Goal: Complete application form: Complete application form

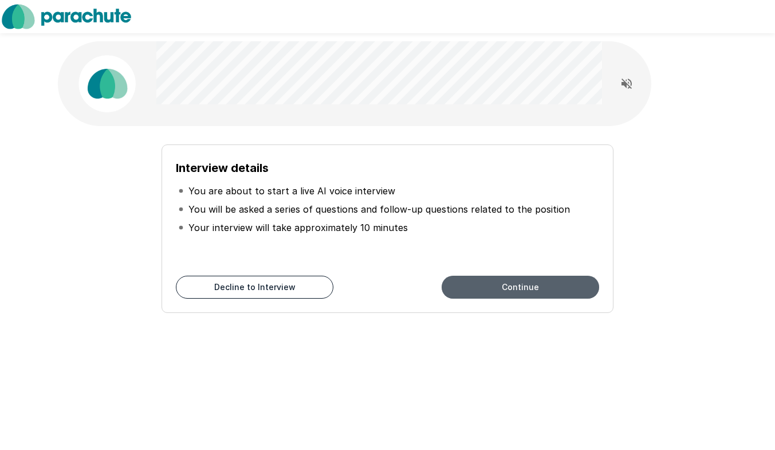
click at [477, 286] on button "Continue" at bounding box center [521, 287] width 158 height 23
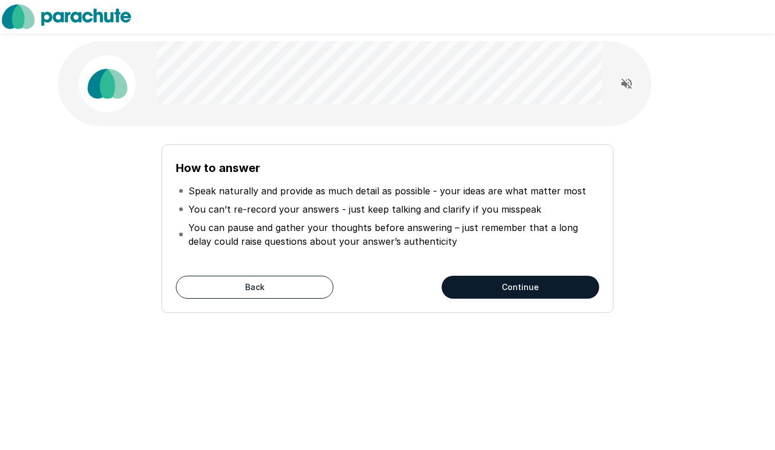
click at [492, 292] on button "Continue" at bounding box center [521, 287] width 158 height 23
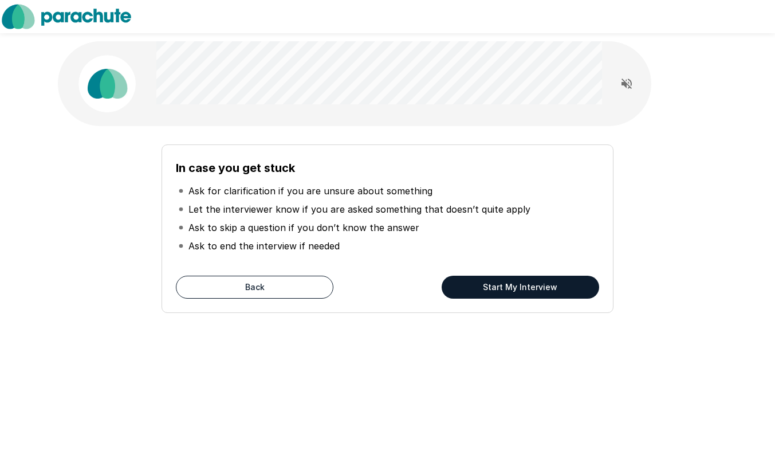
click at [504, 290] on button "Start My Interview" at bounding box center [521, 287] width 158 height 23
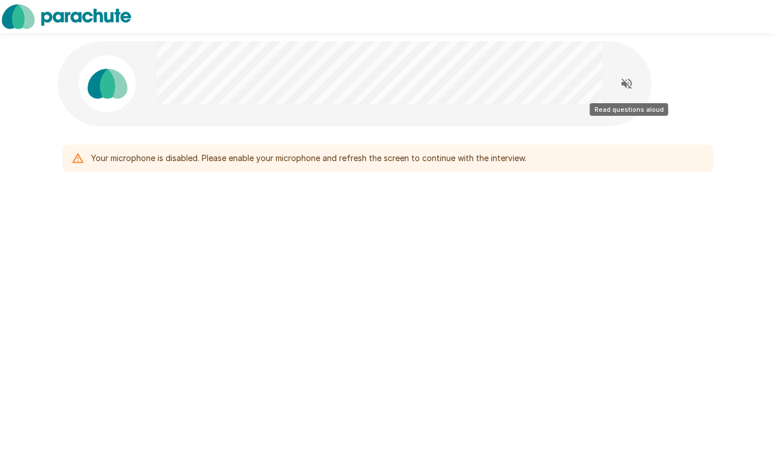
click at [623, 85] on icon "Read questions aloud" at bounding box center [627, 84] width 14 height 14
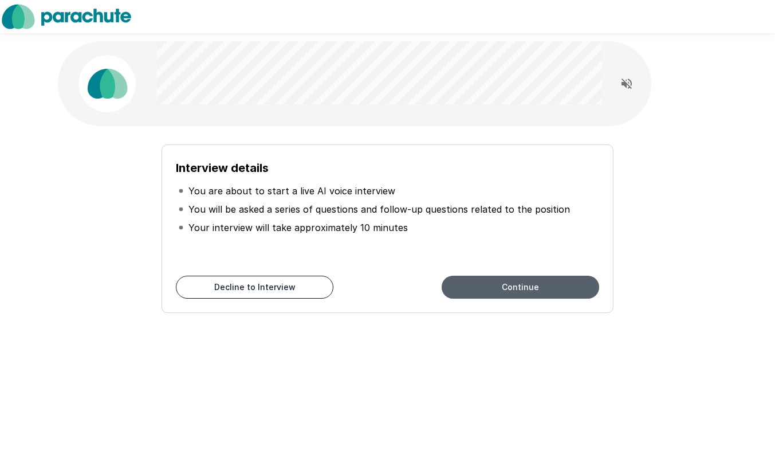
click at [510, 288] on button "Continue" at bounding box center [521, 287] width 158 height 23
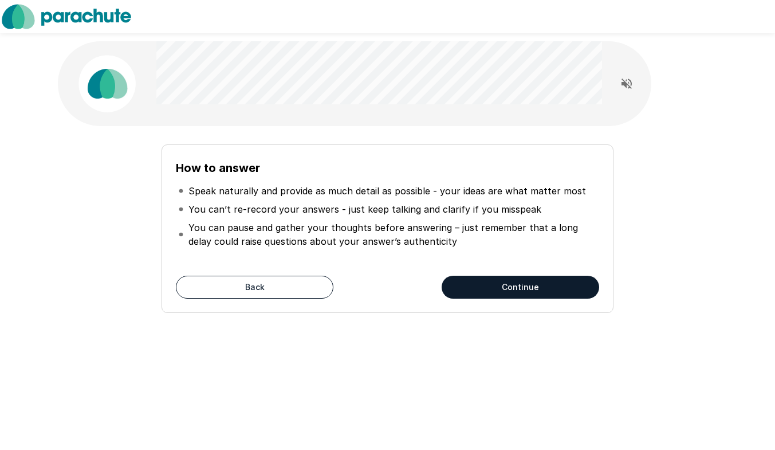
click at [510, 288] on button "Continue" at bounding box center [521, 287] width 158 height 23
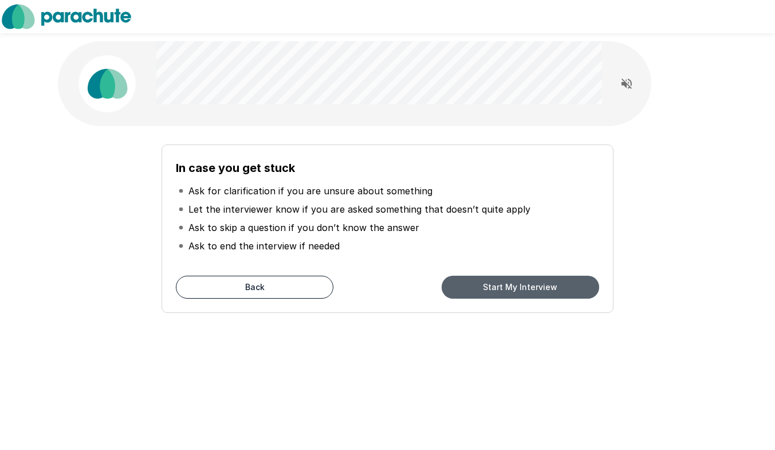
click at [510, 288] on button "Start My Interview" at bounding box center [521, 287] width 158 height 23
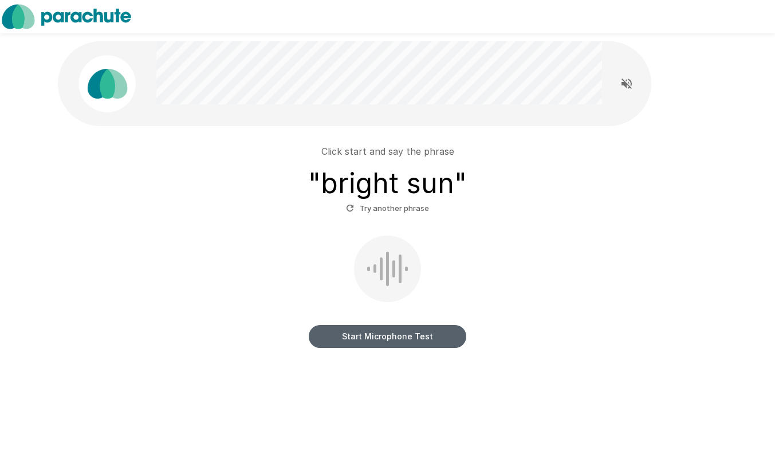
click at [385, 329] on button "Start Microphone Test" at bounding box center [388, 336] width 158 height 23
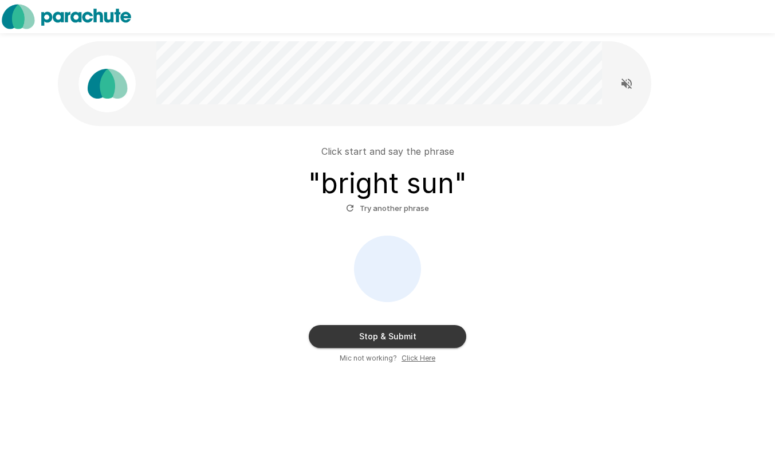
click at [385, 329] on button "Stop & Submit" at bounding box center [388, 336] width 158 height 23
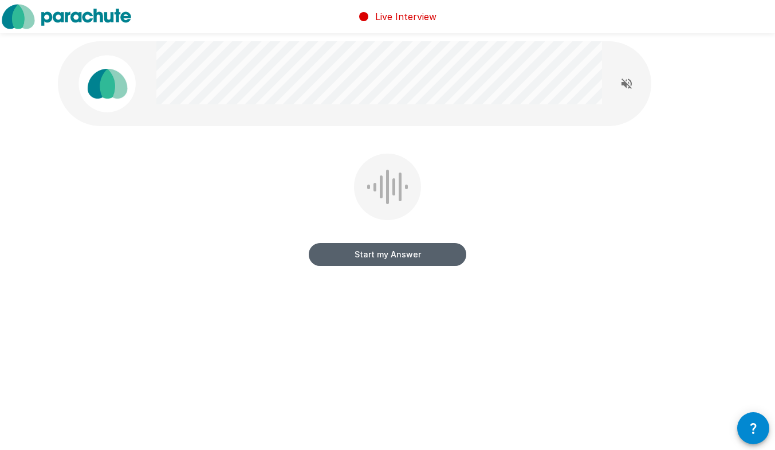
click at [413, 258] on button "Start my Answer" at bounding box center [388, 254] width 158 height 23
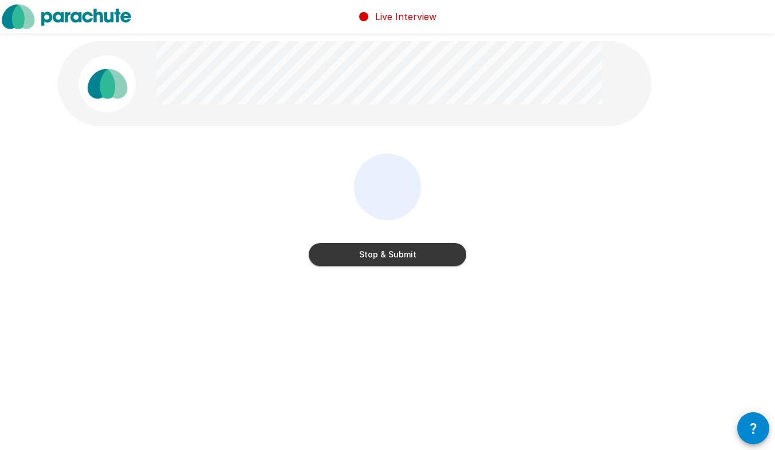
click at [413, 258] on button "Stop & Submit" at bounding box center [388, 254] width 158 height 23
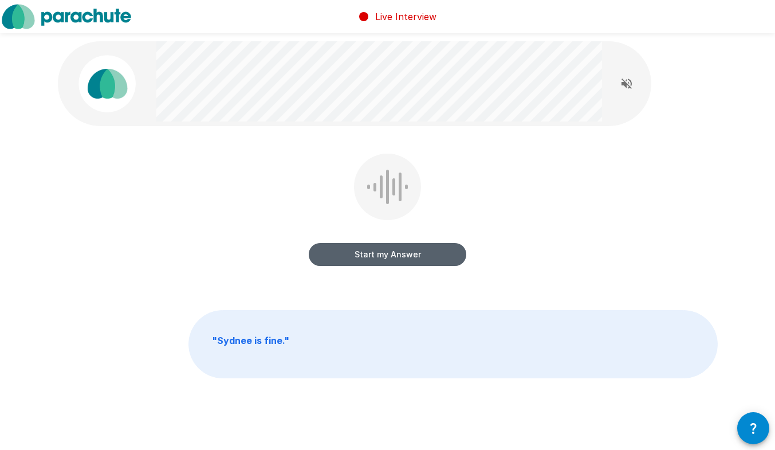
click at [387, 252] on button "Start my Answer" at bounding box center [388, 254] width 158 height 23
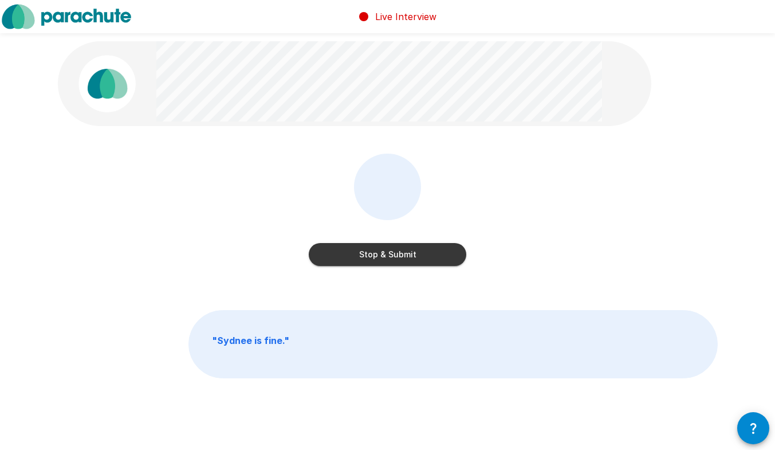
click at [387, 252] on button "Stop & Submit" at bounding box center [388, 254] width 158 height 23
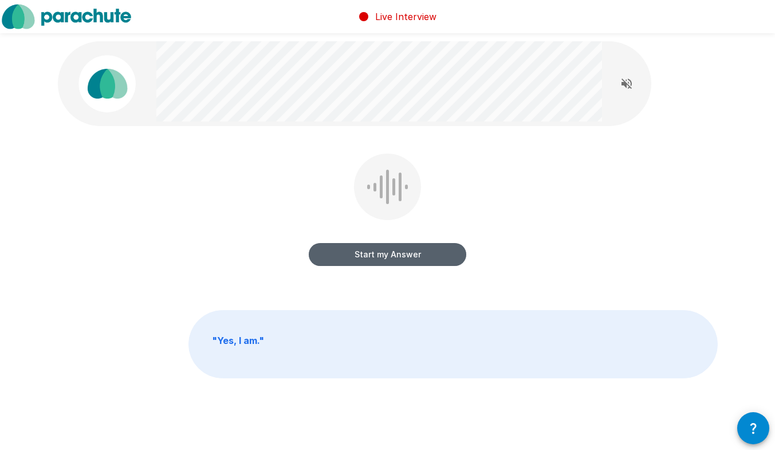
click at [390, 252] on button "Start my Answer" at bounding box center [388, 254] width 158 height 23
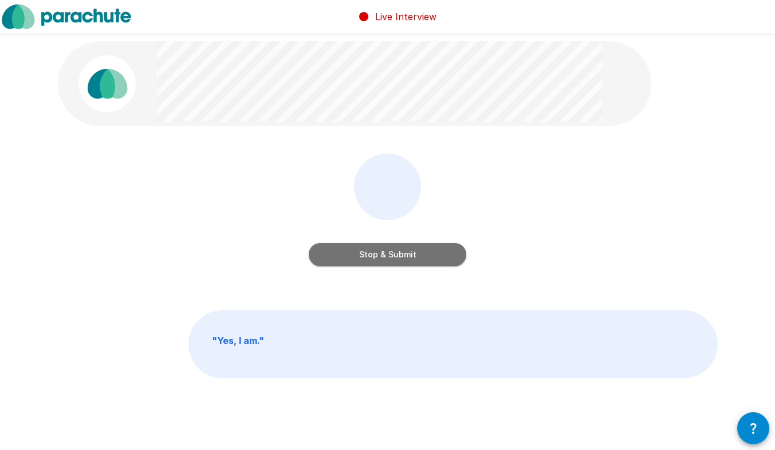
click at [390, 252] on button "Stop & Submit" at bounding box center [388, 254] width 158 height 23
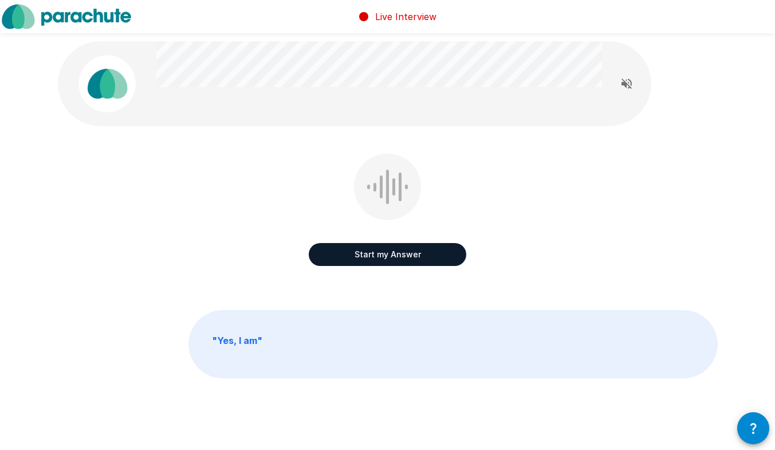
click at [394, 255] on button "Start my Answer" at bounding box center [388, 254] width 158 height 23
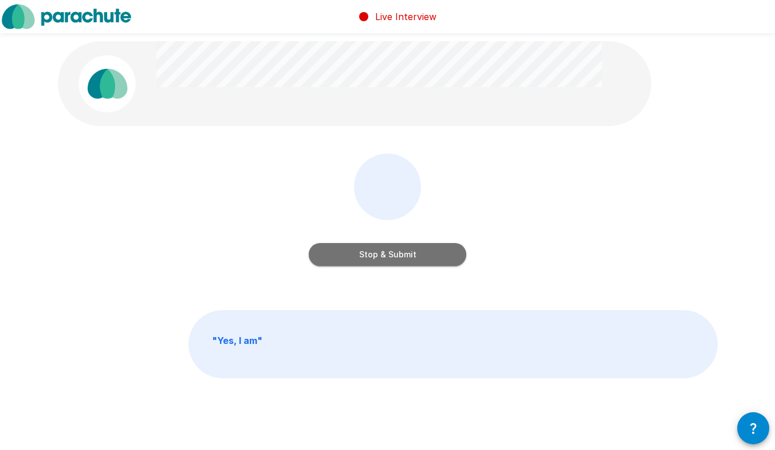
click at [394, 255] on button "Stop & Submit" at bounding box center [388, 254] width 158 height 23
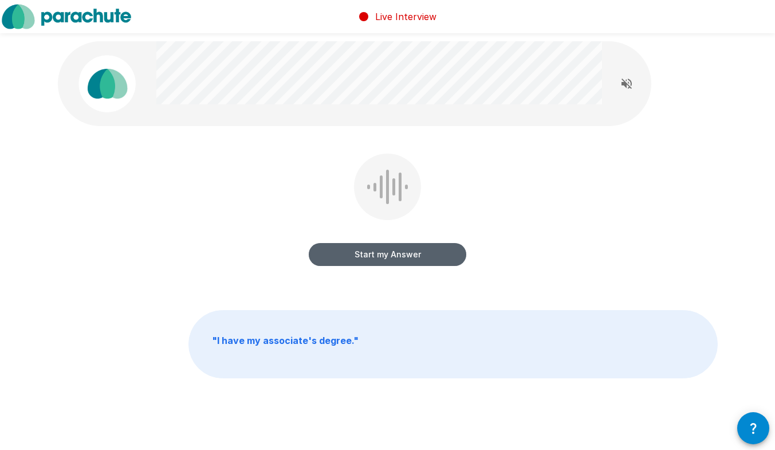
click at [384, 254] on button "Start my Answer" at bounding box center [388, 254] width 158 height 23
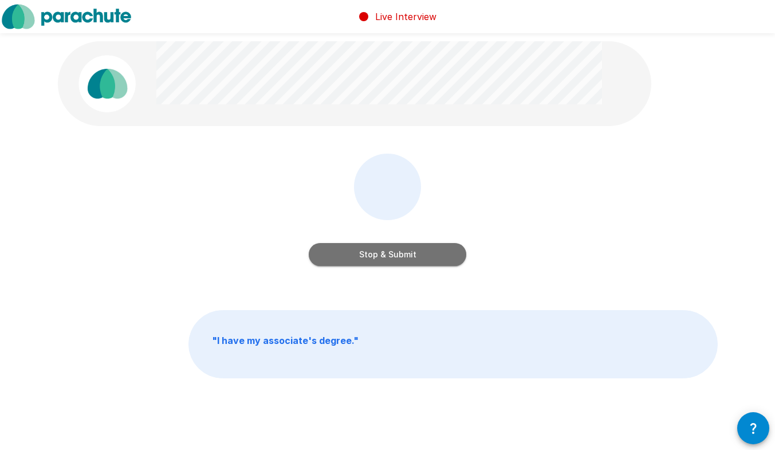
click at [384, 254] on button "Stop & Submit" at bounding box center [388, 254] width 158 height 23
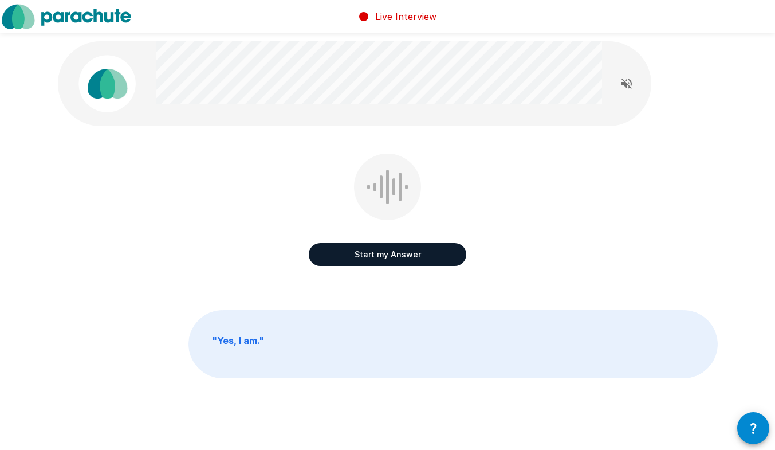
click at [387, 254] on button "Start my Answer" at bounding box center [388, 254] width 158 height 23
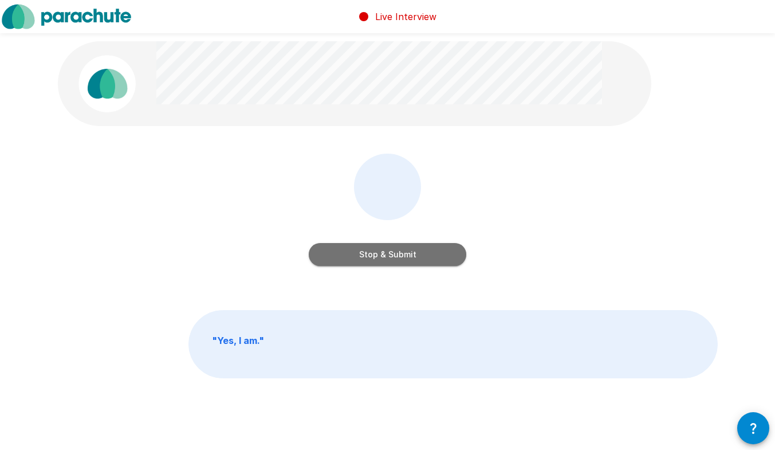
click at [387, 254] on button "Stop & Submit" at bounding box center [388, 254] width 158 height 23
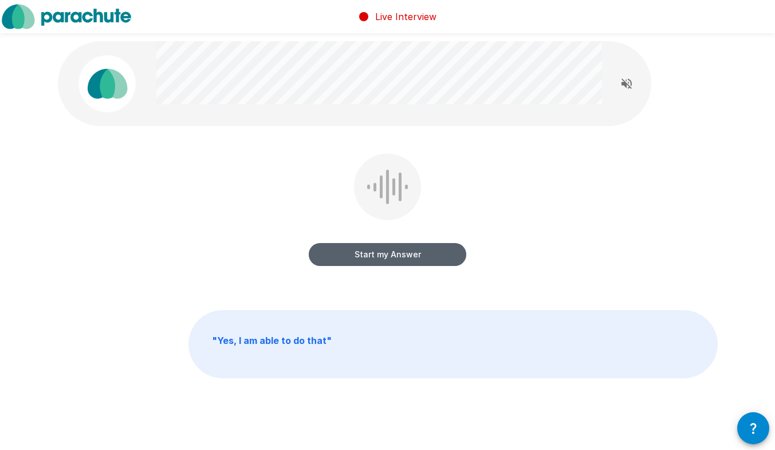
click at [384, 254] on button "Start my Answer" at bounding box center [388, 254] width 158 height 23
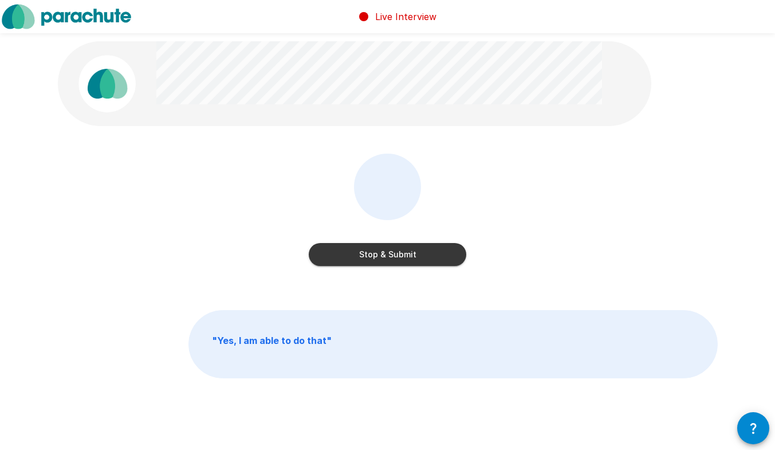
click at [384, 254] on button "Stop & Submit" at bounding box center [388, 254] width 158 height 23
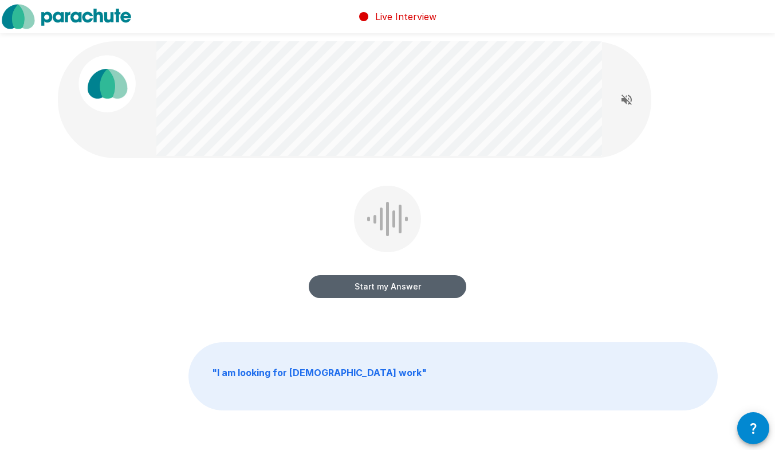
click at [377, 286] on button "Start my Answer" at bounding box center [388, 286] width 158 height 23
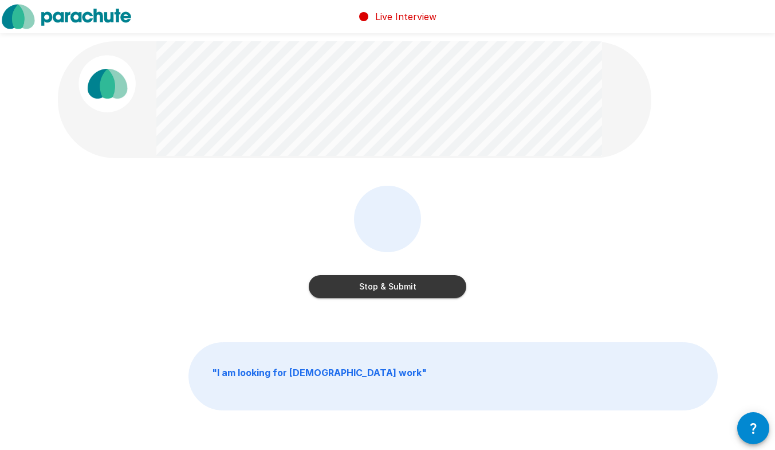
click at [377, 286] on button "Stop & Submit" at bounding box center [388, 286] width 158 height 23
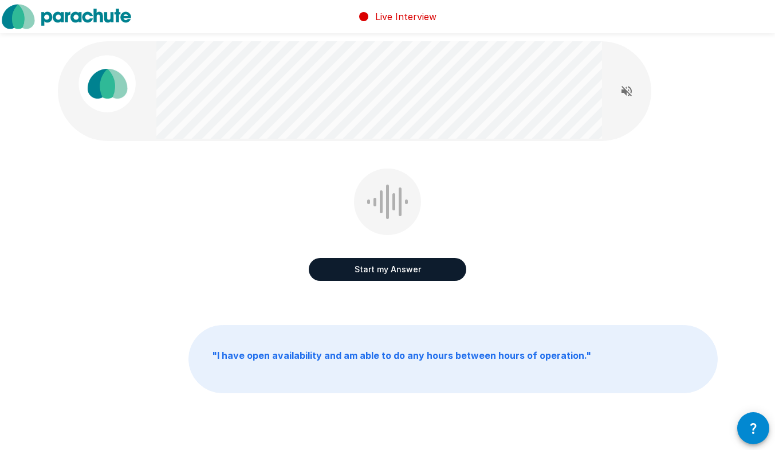
click at [391, 268] on button "Start my Answer" at bounding box center [388, 269] width 158 height 23
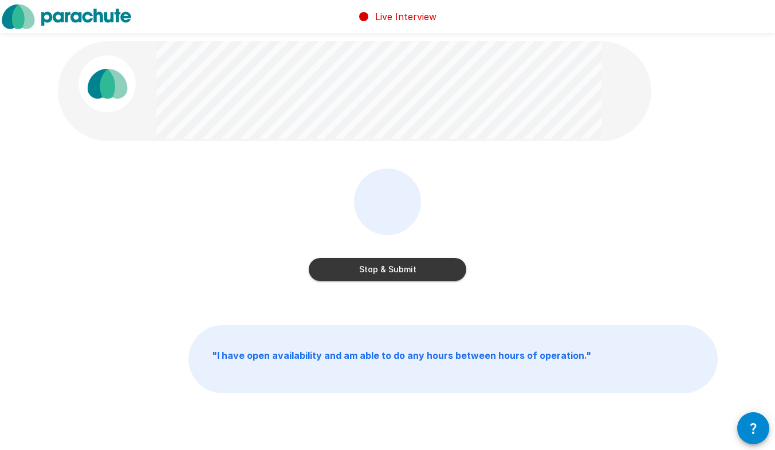
click at [411, 266] on button "Stop & Submit" at bounding box center [388, 269] width 158 height 23
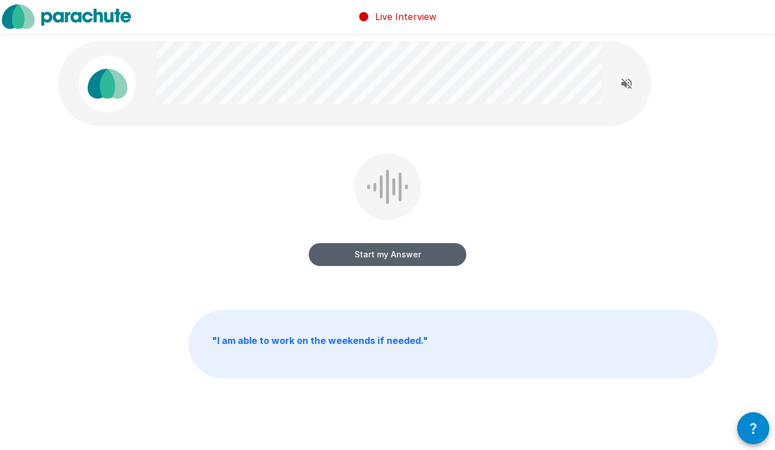
click at [388, 252] on button "Start my Answer" at bounding box center [388, 254] width 158 height 23
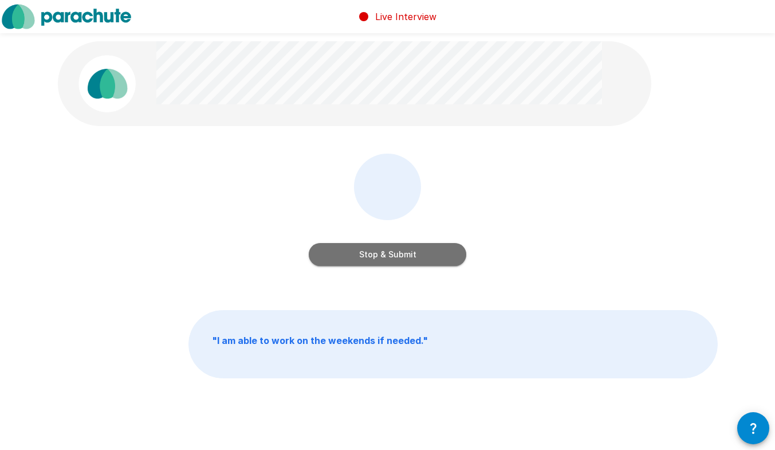
click at [388, 252] on button "Stop & Submit" at bounding box center [388, 254] width 158 height 23
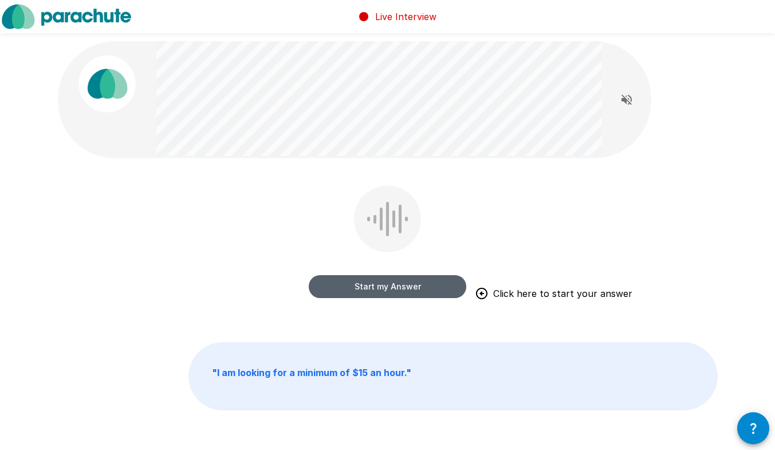
click at [382, 290] on button "Start my Answer" at bounding box center [388, 286] width 158 height 23
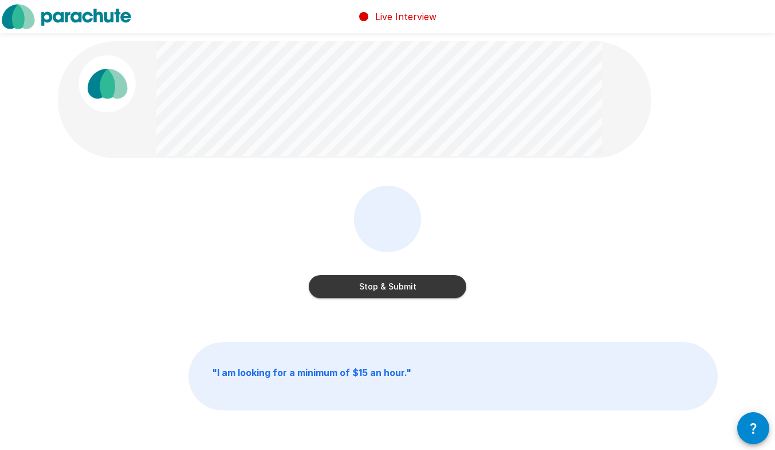
click at [382, 290] on button "Stop & Submit" at bounding box center [388, 286] width 158 height 23
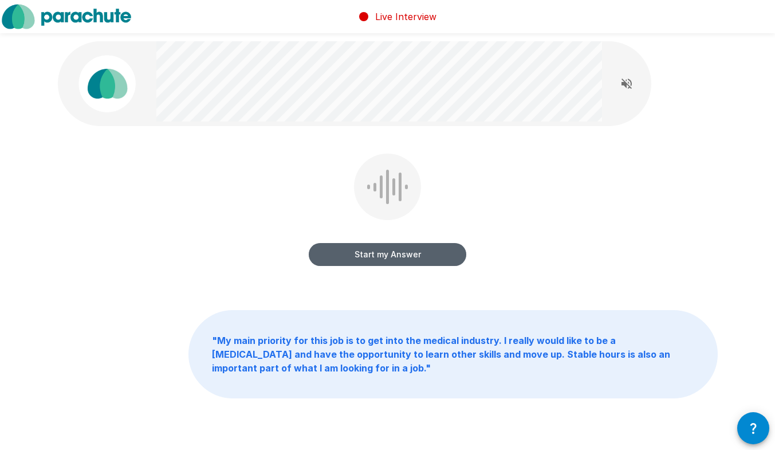
click at [357, 256] on button "Start my Answer" at bounding box center [388, 254] width 158 height 23
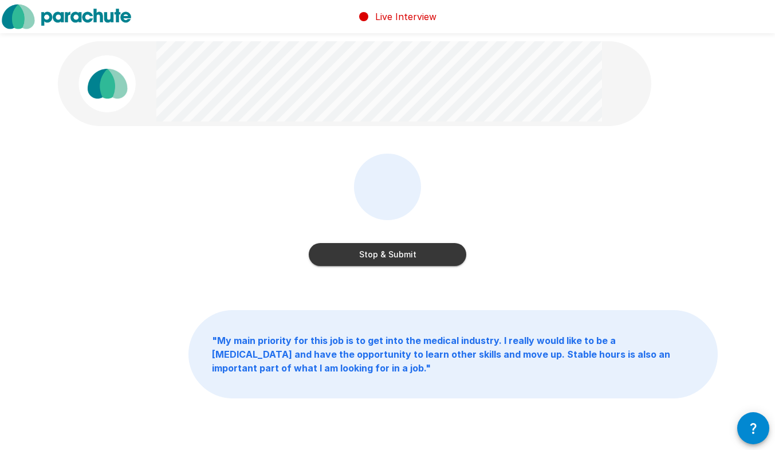
click at [357, 256] on button "Stop & Submit" at bounding box center [388, 254] width 158 height 23
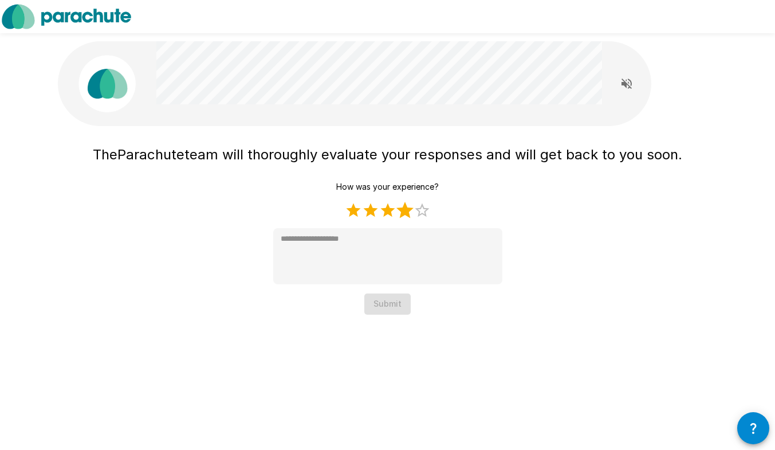
click at [408, 217] on label "4 Stars" at bounding box center [404, 210] width 17 height 17
type textarea "*"
click at [394, 305] on button "Submit" at bounding box center [387, 303] width 46 height 21
